Goal: Task Accomplishment & Management: Manage account settings

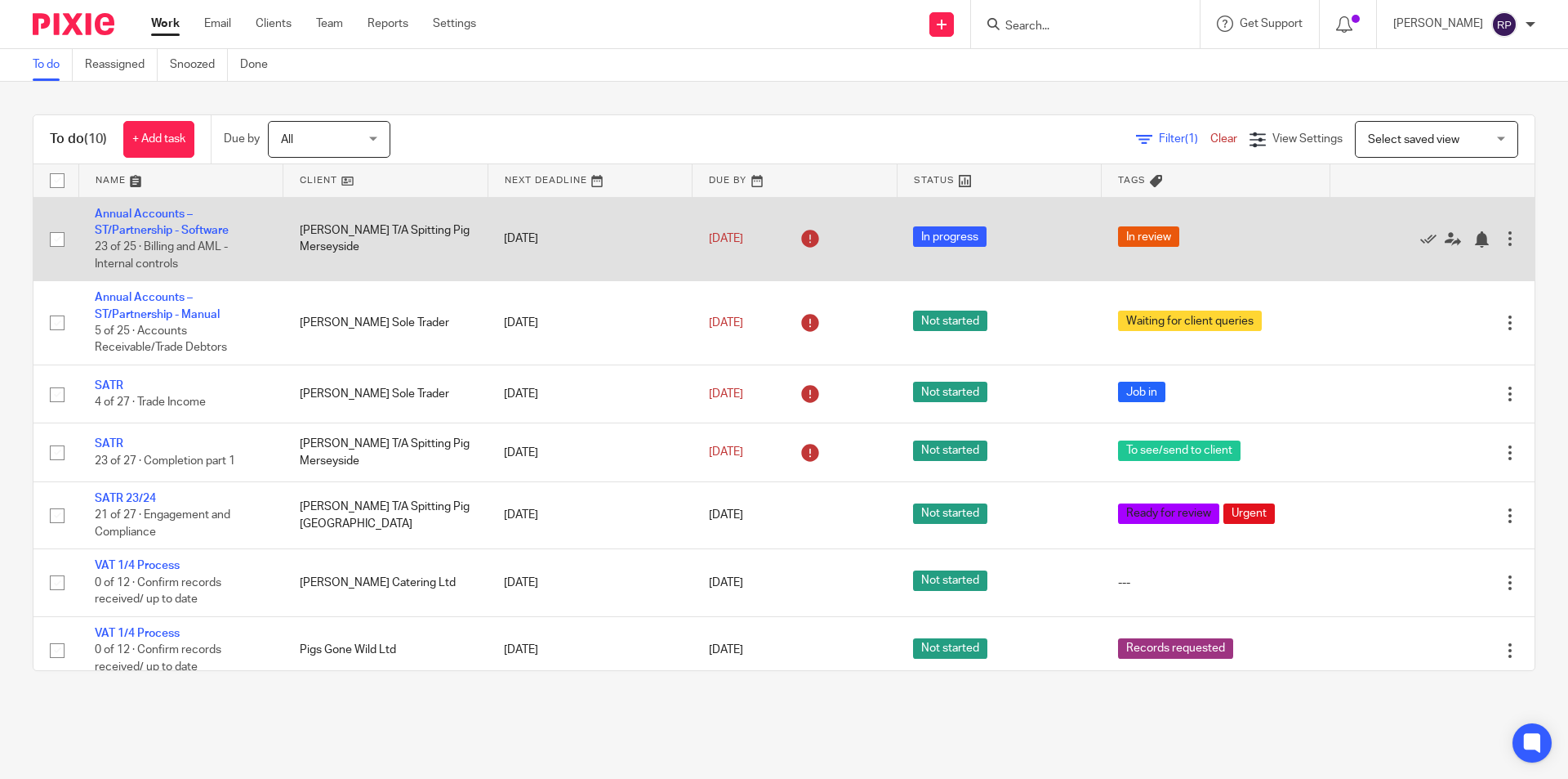
scroll to position [206, 0]
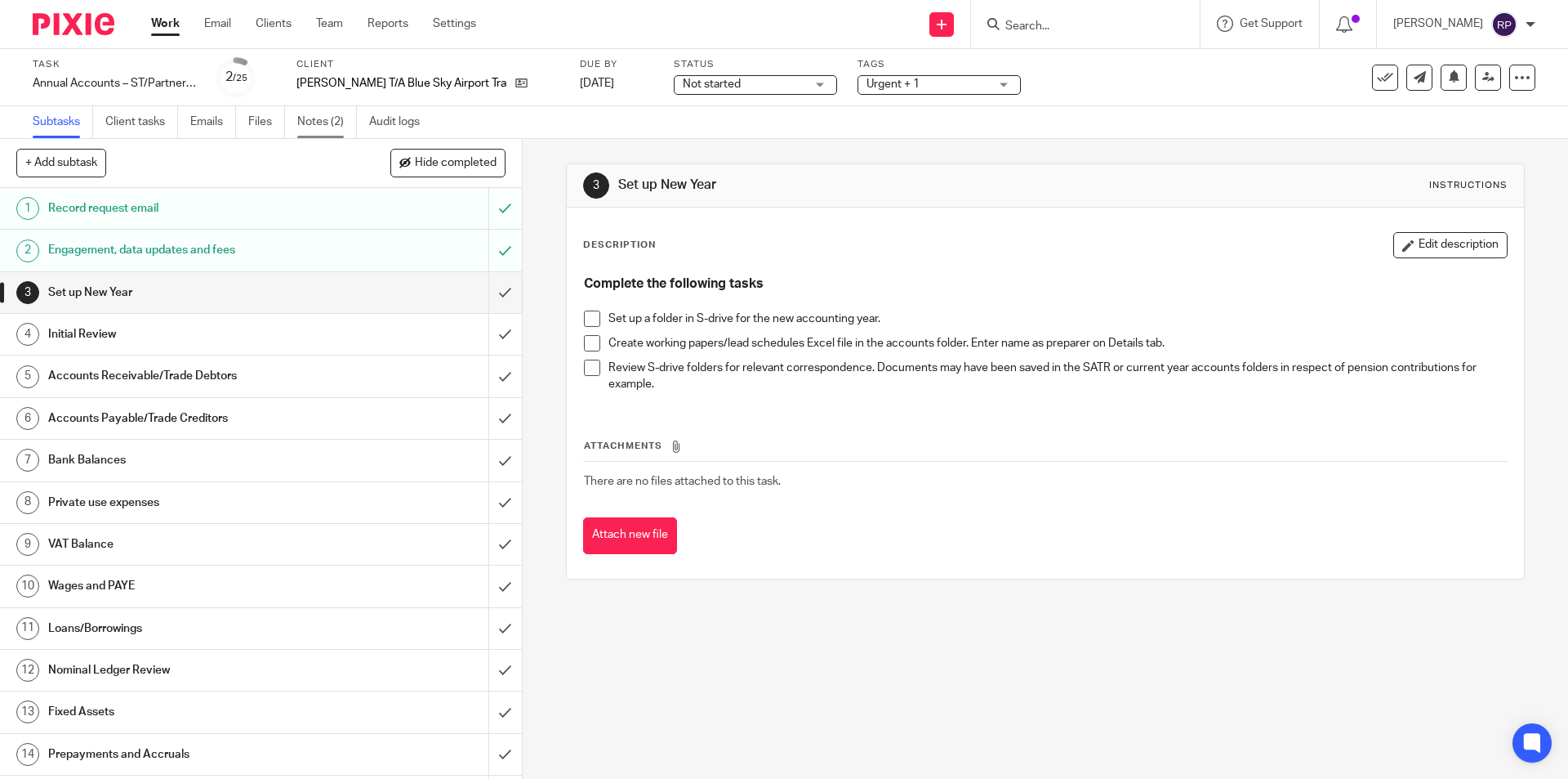
click at [326, 125] on link "Notes (2)" at bounding box center [326, 122] width 60 height 32
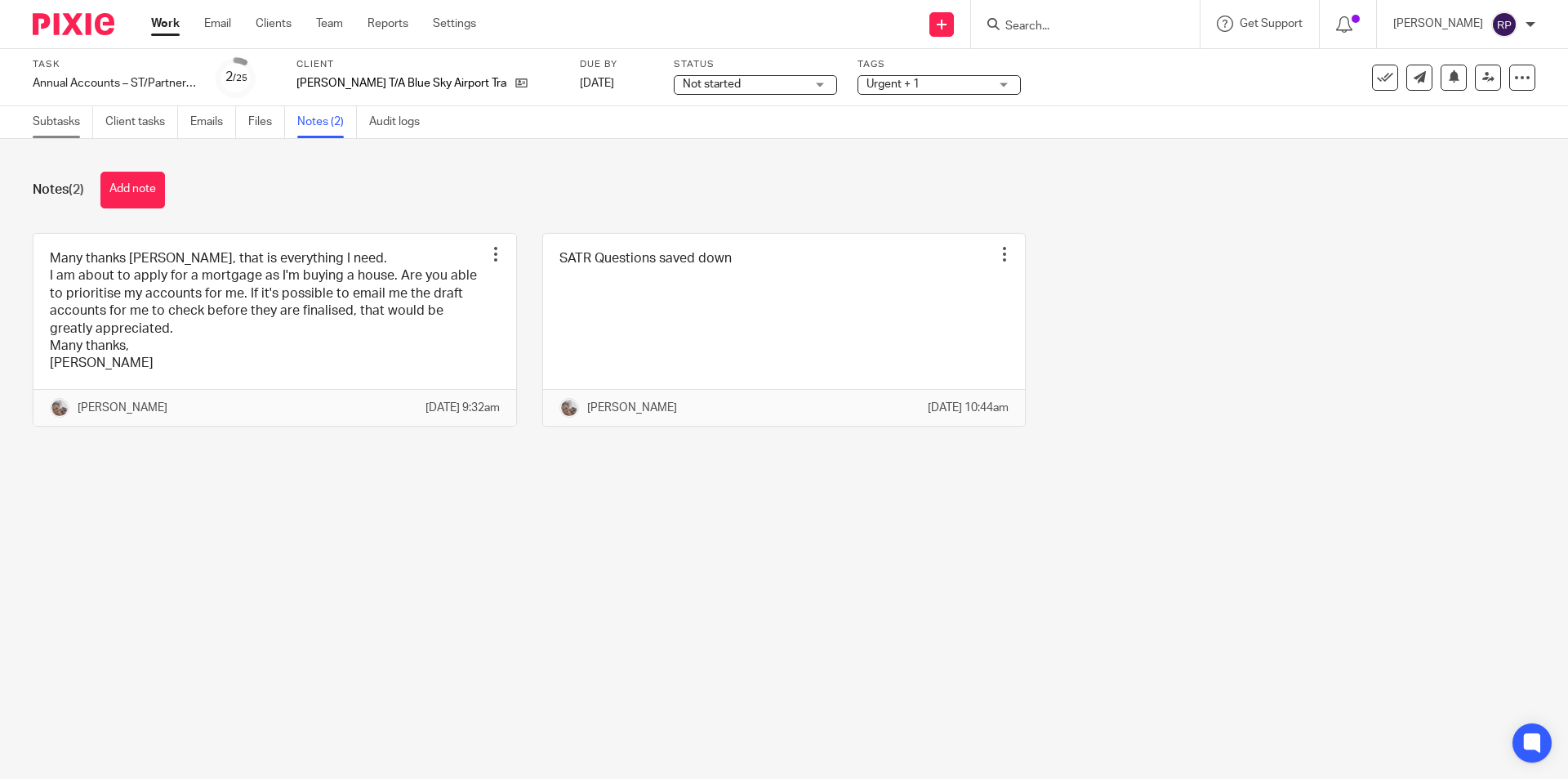
click at [55, 126] on link "Subtasks" at bounding box center [63, 122] width 61 height 32
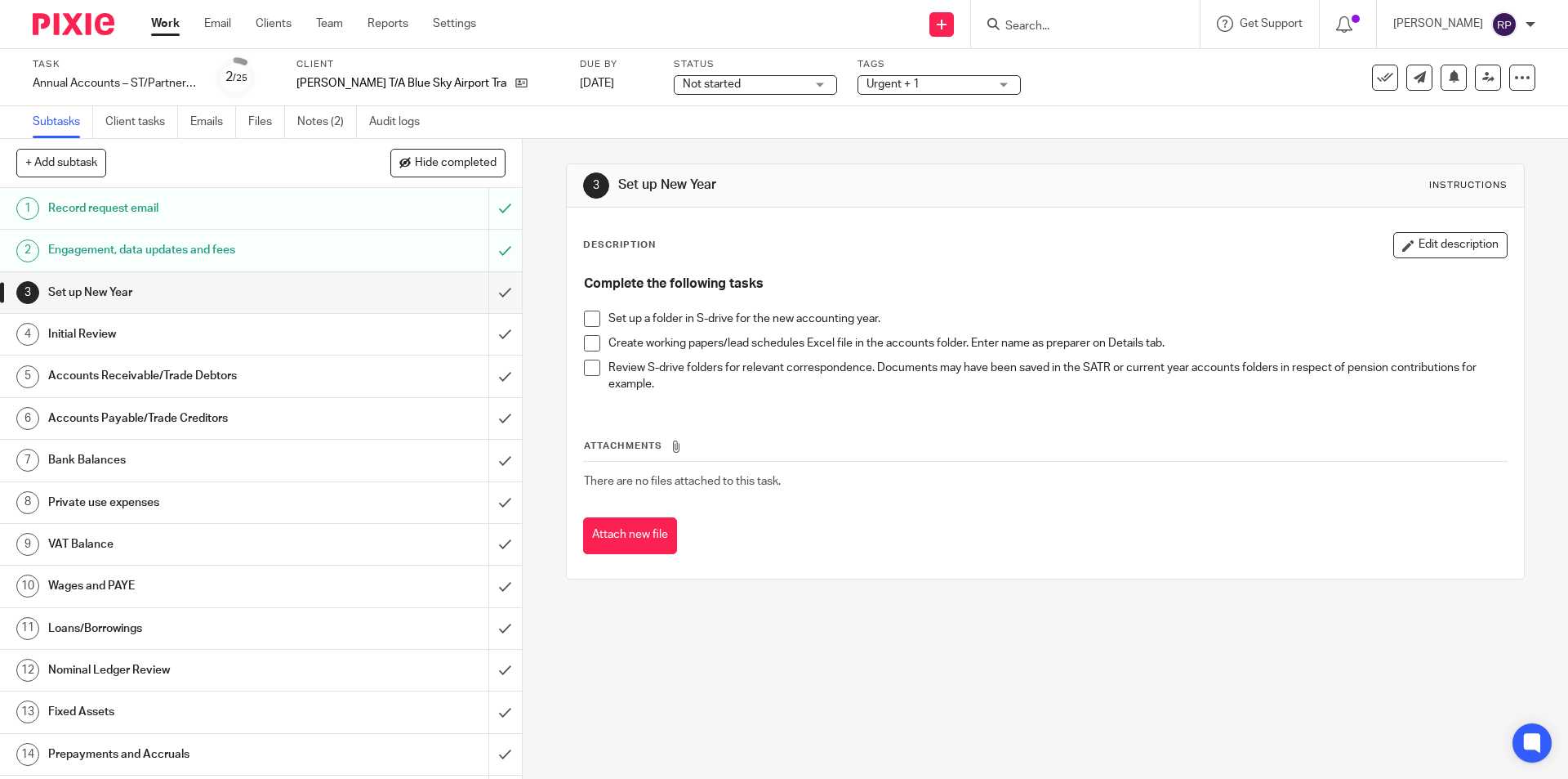
click at [584, 319] on span at bounding box center [592, 319] width 16 height 16
click at [588, 338] on span at bounding box center [592, 343] width 16 height 16
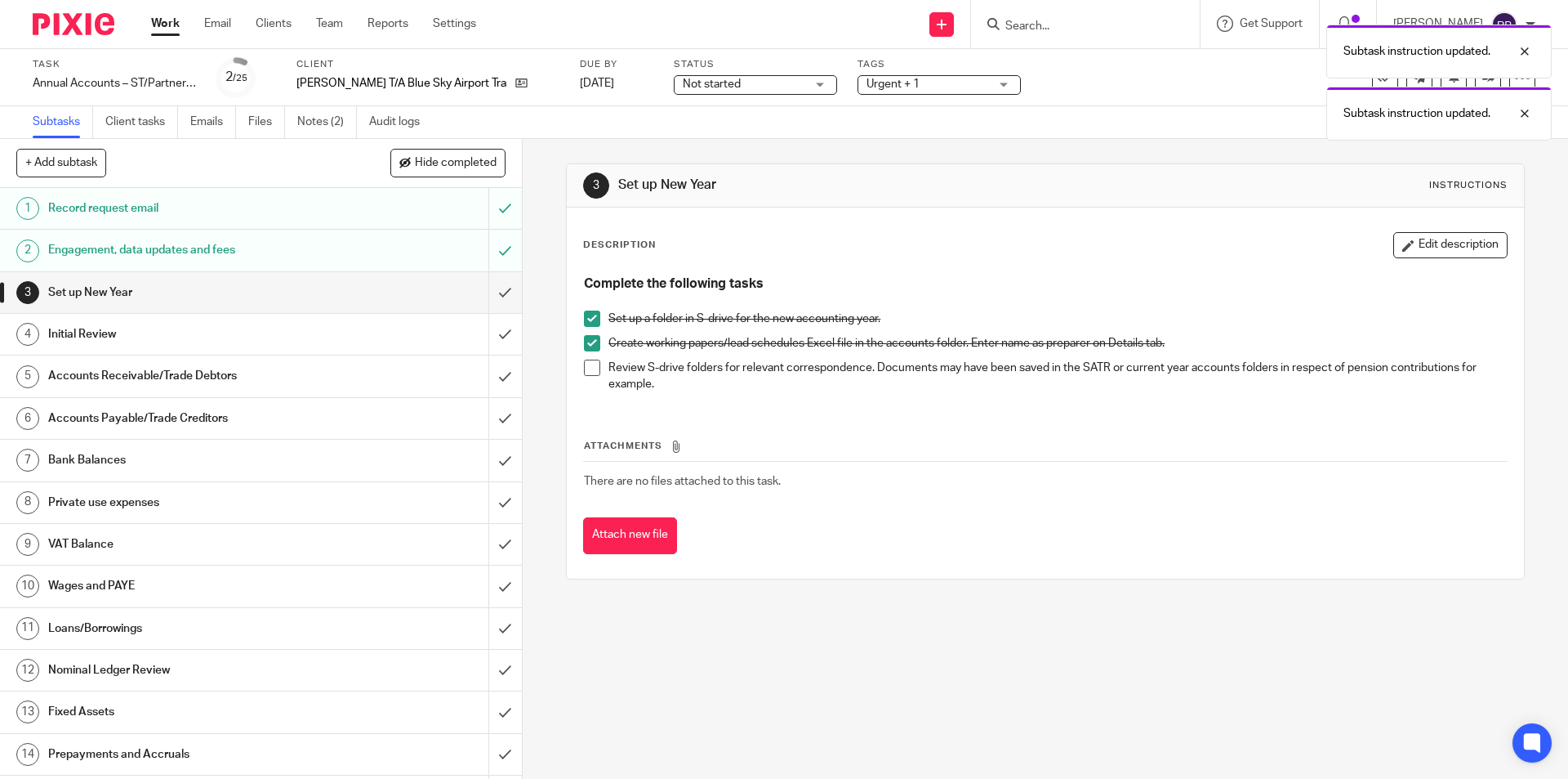
click at [587, 363] on span at bounding box center [592, 368] width 16 height 16
click at [492, 294] on input "submit" at bounding box center [260, 293] width 522 height 41
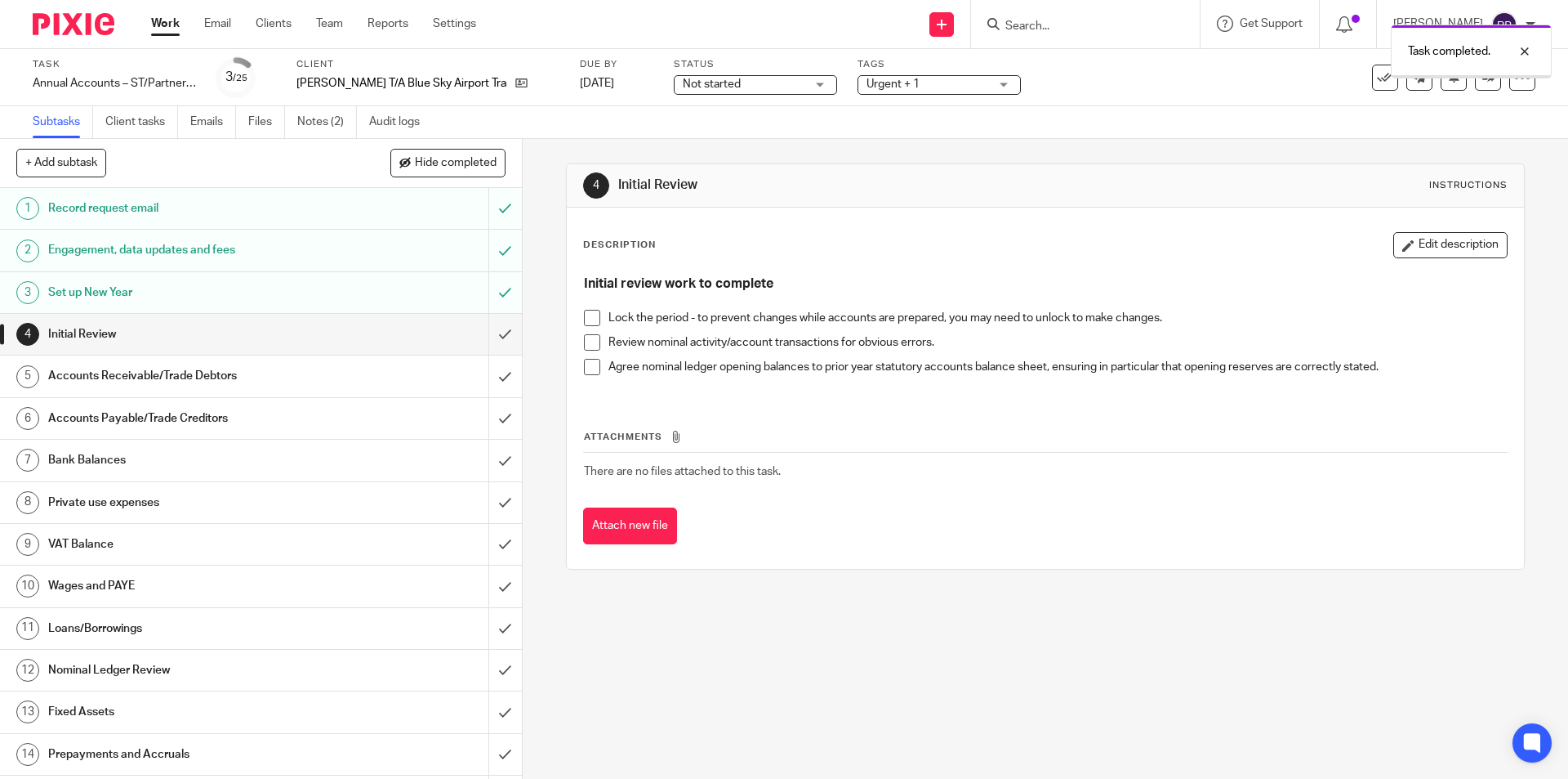
click at [1007, 87] on div "Urgent + 1" at bounding box center [938, 85] width 163 height 20
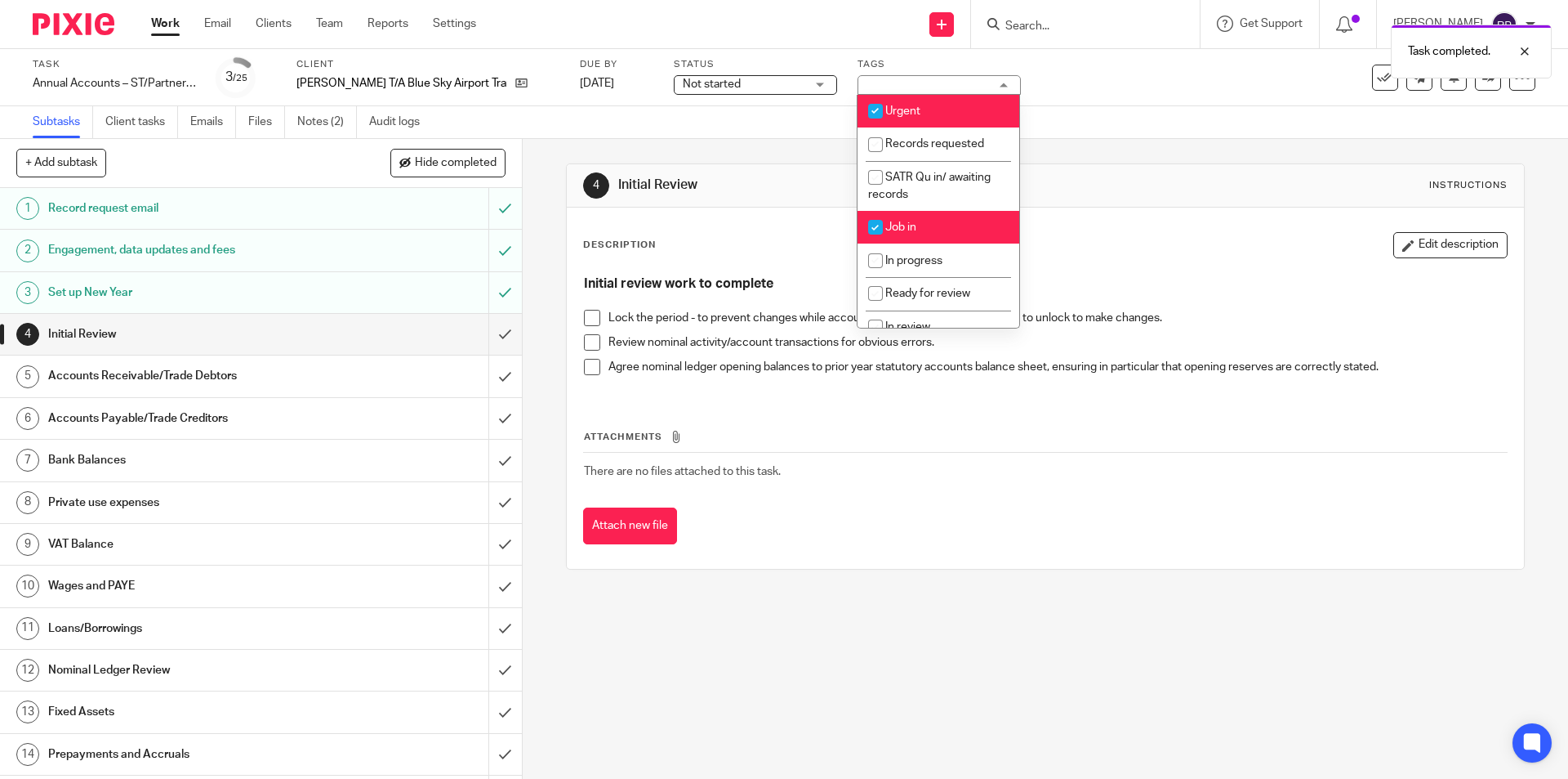
click at [945, 228] on li "Job in" at bounding box center [937, 228] width 161 height 34
checkbox input "false"
click at [942, 254] on li "In progress" at bounding box center [937, 261] width 161 height 34
checkbox input "true"
click at [1181, 249] on div "Description Edit description" at bounding box center [1045, 244] width 924 height 26
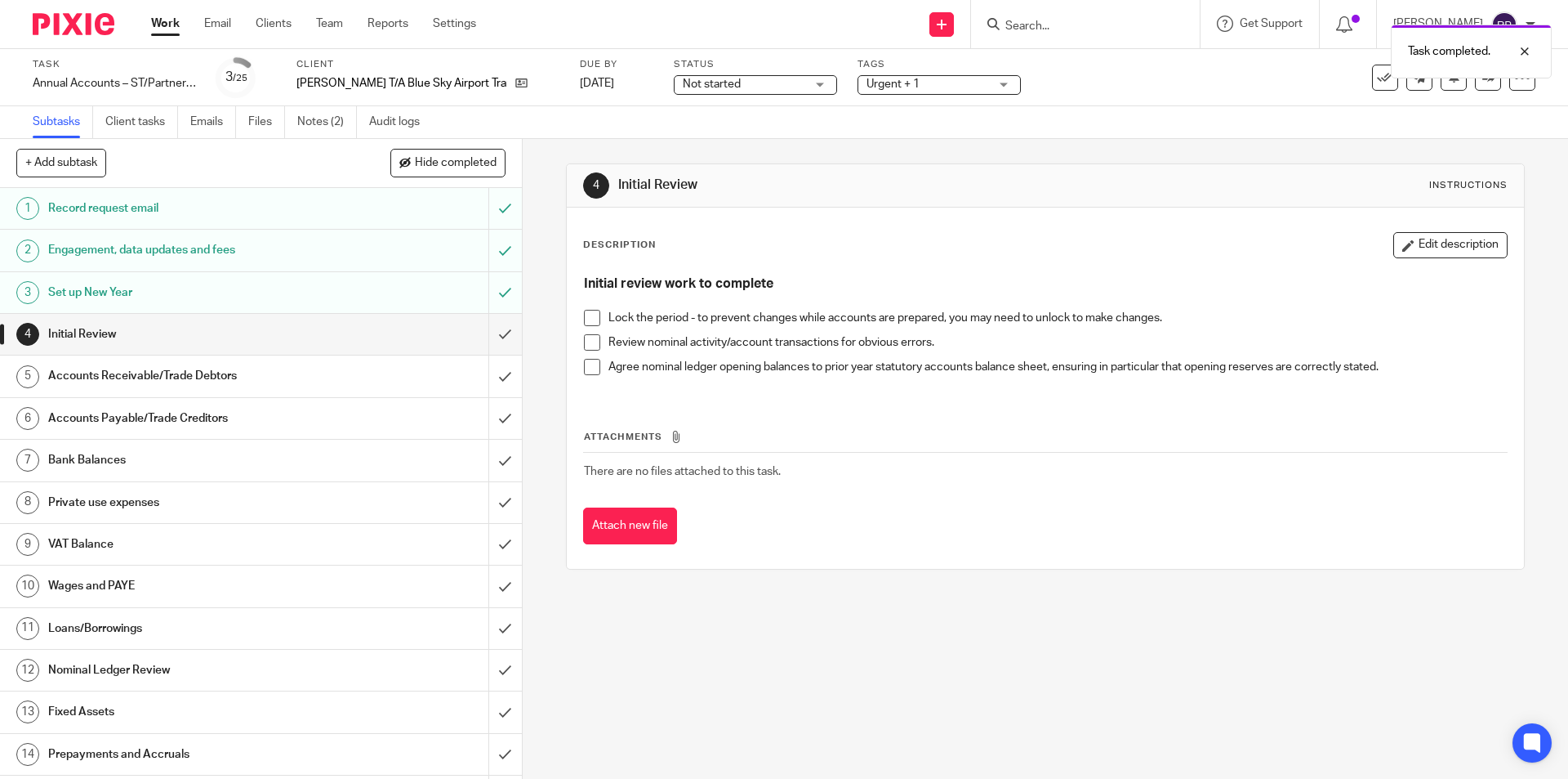
click at [793, 74] on div "Task completed." at bounding box center [1168, 47] width 768 height 62
click at [799, 86] on span "Not started" at bounding box center [743, 84] width 122 height 17
click at [806, 150] on li "In progress" at bounding box center [754, 145] width 161 height 34
click at [875, 201] on div "4 Initial Review Instructions" at bounding box center [1044, 186] width 956 height 44
click at [585, 317] on span at bounding box center [592, 318] width 16 height 16
